Goal: Task Accomplishment & Management: Complete application form

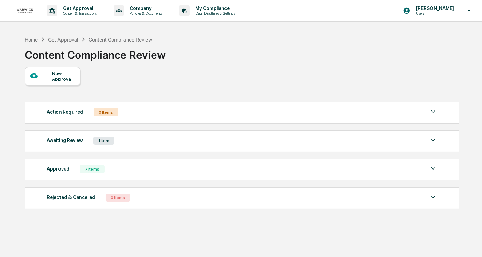
click at [29, 74] on div "New Approval" at bounding box center [53, 76] width 56 height 19
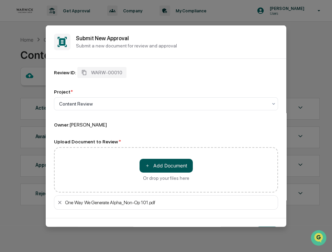
click at [154, 165] on button "＋ Add Document" at bounding box center [165, 165] width 53 height 14
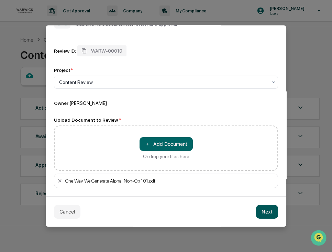
click at [271, 212] on button "Next" at bounding box center [267, 211] width 22 height 14
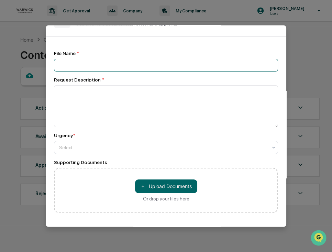
click at [128, 67] on input at bounding box center [166, 64] width 224 height 13
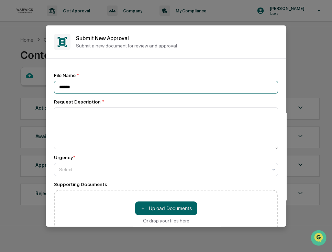
type input "******"
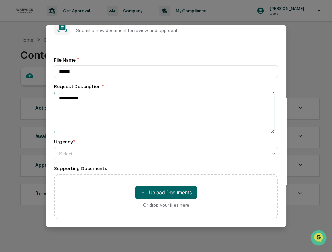
scroll to position [16, 0]
type textarea "**********"
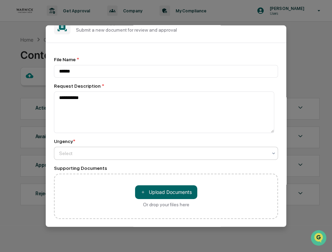
click at [88, 155] on div at bounding box center [163, 153] width 208 height 7
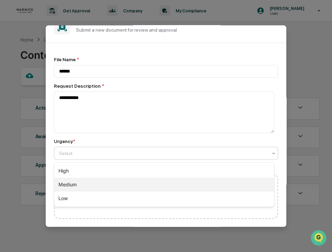
click at [69, 180] on div "Medium" at bounding box center [164, 185] width 220 height 14
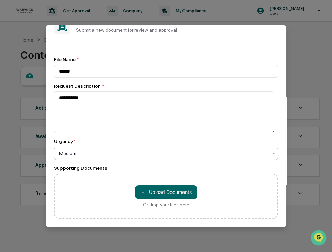
click at [87, 150] on div at bounding box center [163, 153] width 208 height 7
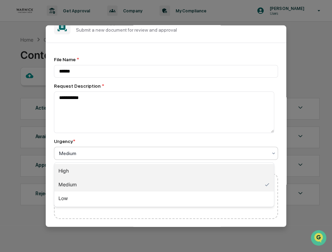
click at [71, 177] on div "High" at bounding box center [164, 171] width 220 height 14
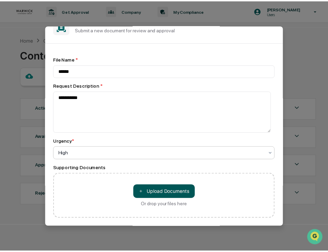
scroll to position [54, 0]
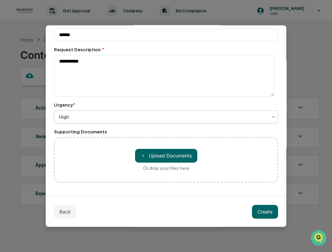
click at [146, 117] on div at bounding box center [163, 116] width 208 height 7
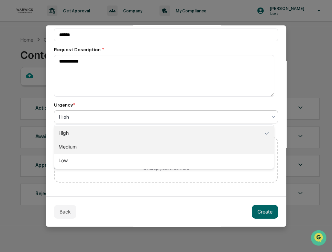
click at [120, 143] on div "Medium" at bounding box center [164, 147] width 220 height 14
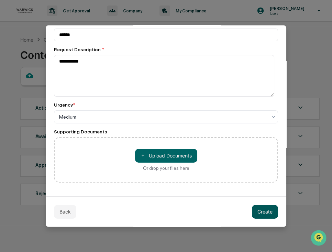
click at [259, 212] on button "Create" at bounding box center [265, 212] width 26 height 14
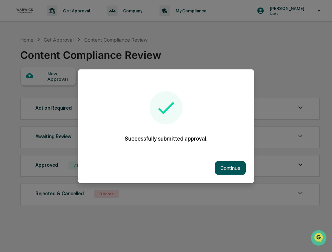
click at [226, 165] on button "Continue" at bounding box center [230, 168] width 31 height 14
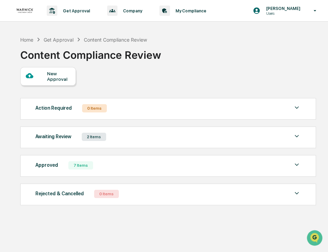
click at [178, 132] on div "Awaiting Review 2 Items File Name Review Id Created Date Requested By Complianc…" at bounding box center [168, 137] width 296 height 22
click at [294, 135] on img at bounding box center [297, 136] width 8 height 8
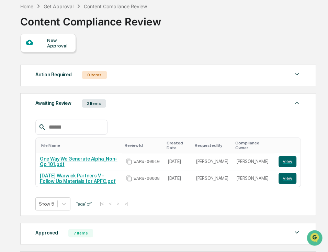
scroll to position [33, 0]
